Goal: Task Accomplishment & Management: Manage account settings

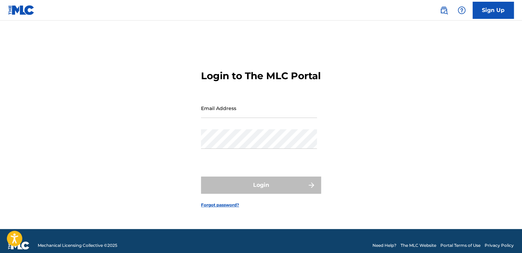
type input "[EMAIL_ADDRESS][DOMAIN_NAME]"
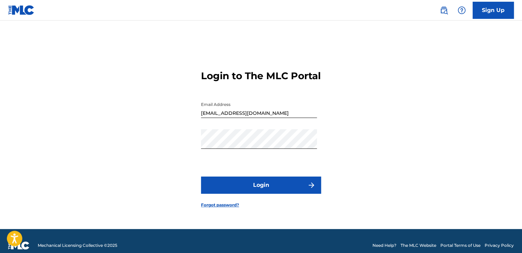
click at [268, 113] on input "[EMAIL_ADDRESS][DOMAIN_NAME]" at bounding box center [259, 109] width 116 height 20
click at [224, 194] on button "Login" at bounding box center [261, 185] width 120 height 17
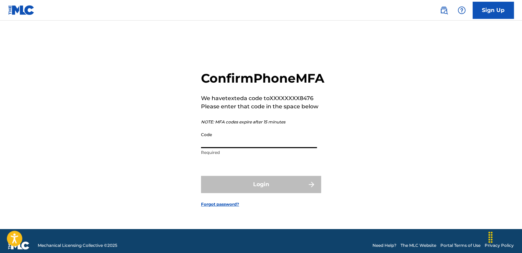
click at [258, 145] on input "Code" at bounding box center [259, 139] width 116 height 20
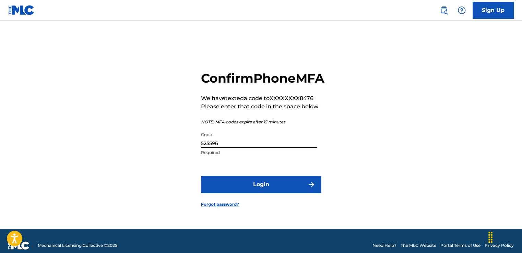
type input "525596"
click at [201, 176] on button "Login" at bounding box center [261, 184] width 120 height 17
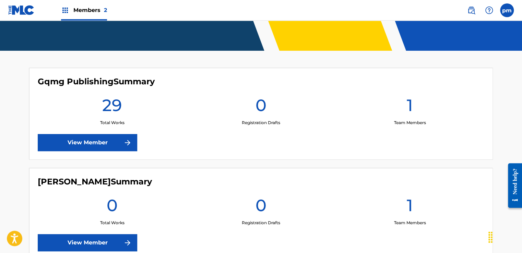
scroll to position [172, 0]
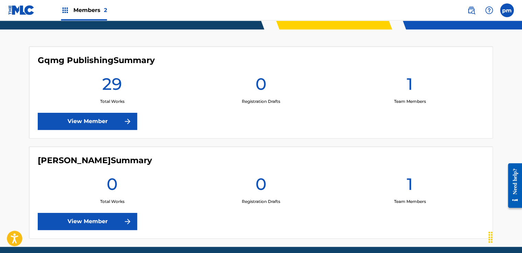
click at [109, 120] on link "View Member" at bounding box center [88, 121] width 100 height 17
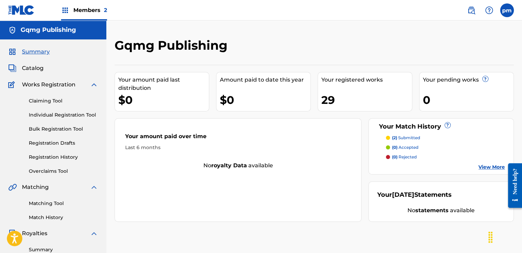
click at [65, 86] on span "Works Registration" at bounding box center [49, 85] width 54 height 8
click at [92, 86] on img at bounding box center [94, 85] width 8 height 8
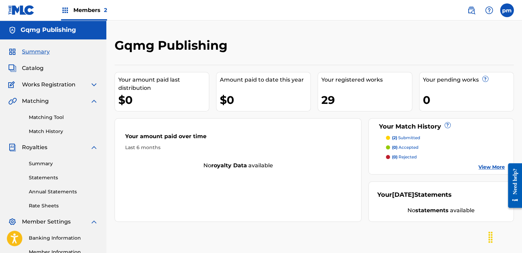
click at [96, 82] on img at bounding box center [94, 85] width 8 height 8
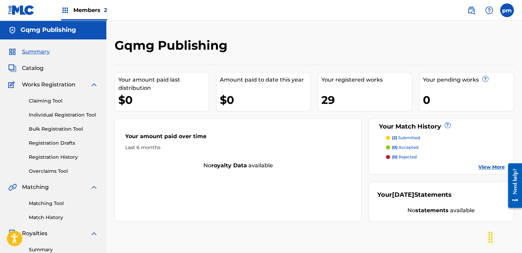
click at [96, 82] on img at bounding box center [94, 85] width 8 height 8
